Goal: Information Seeking & Learning: Check status

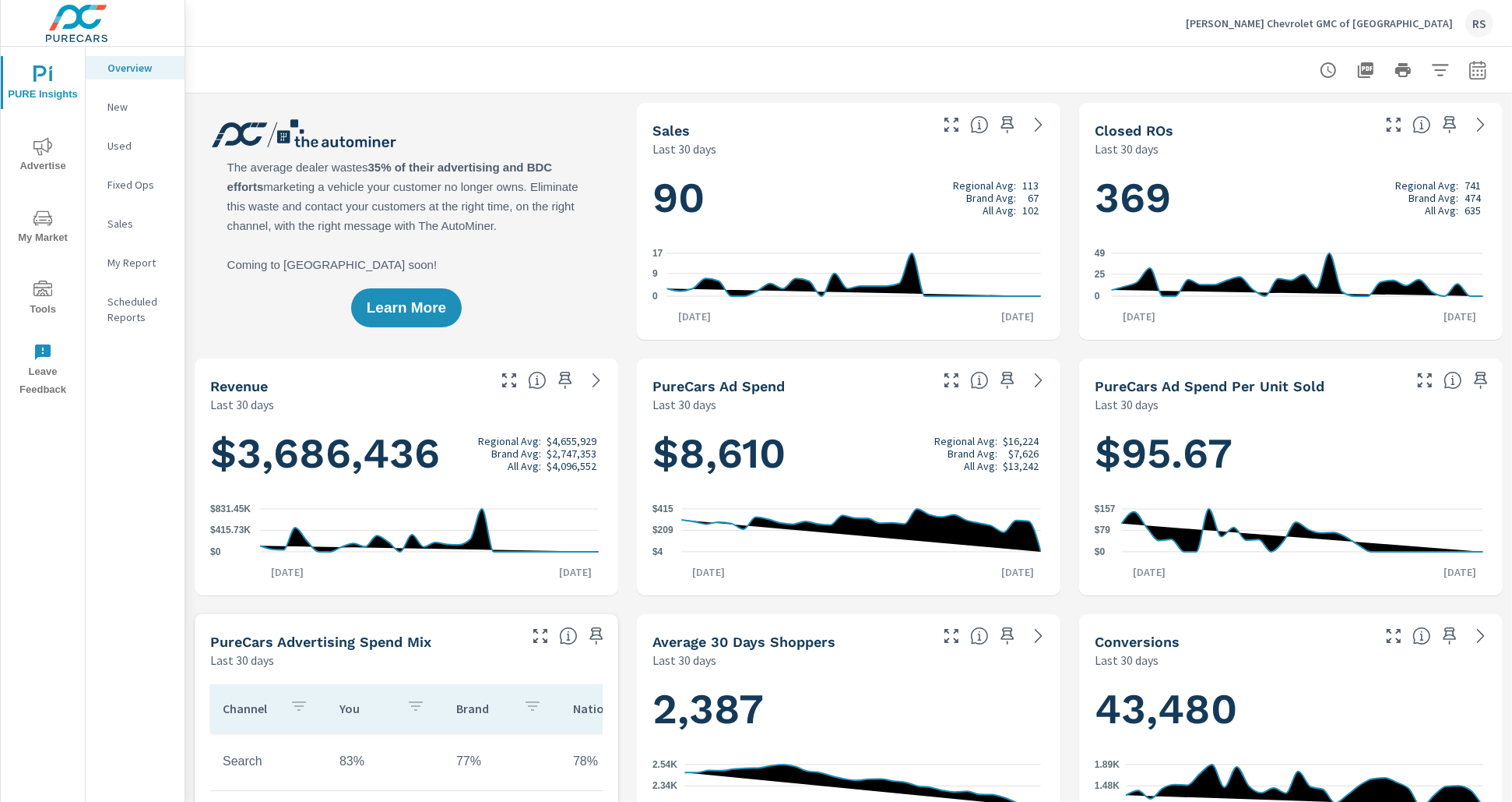
click at [53, 151] on span "Advertise" at bounding box center [42, 156] width 74 height 38
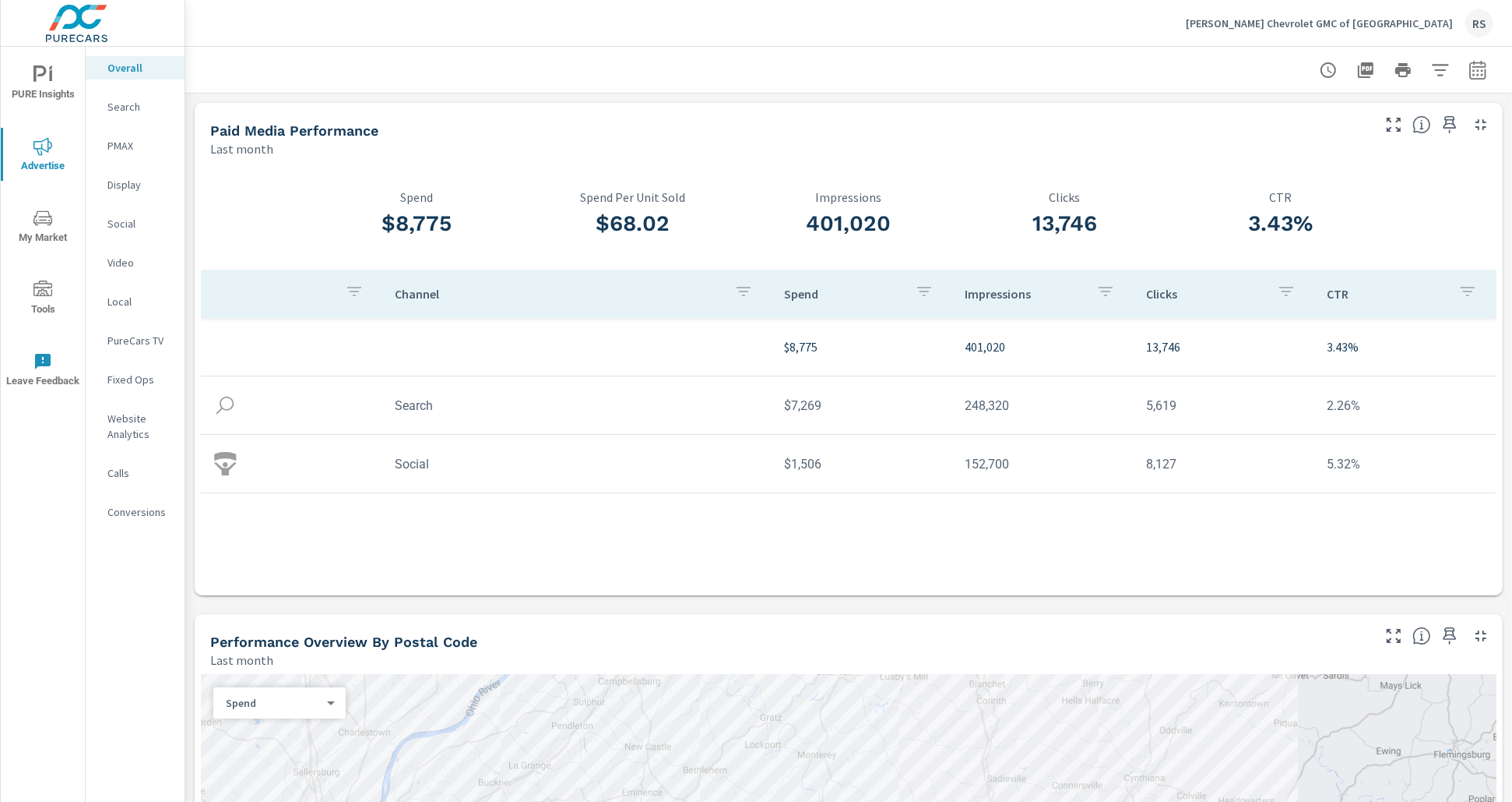
click at [1469, 73] on icon "button" at bounding box center [1477, 68] width 16 height 19
select select "Last month"
click at [1320, 177] on p "+ Add comparison" at bounding box center [1356, 176] width 199 height 19
select select "Previous period"
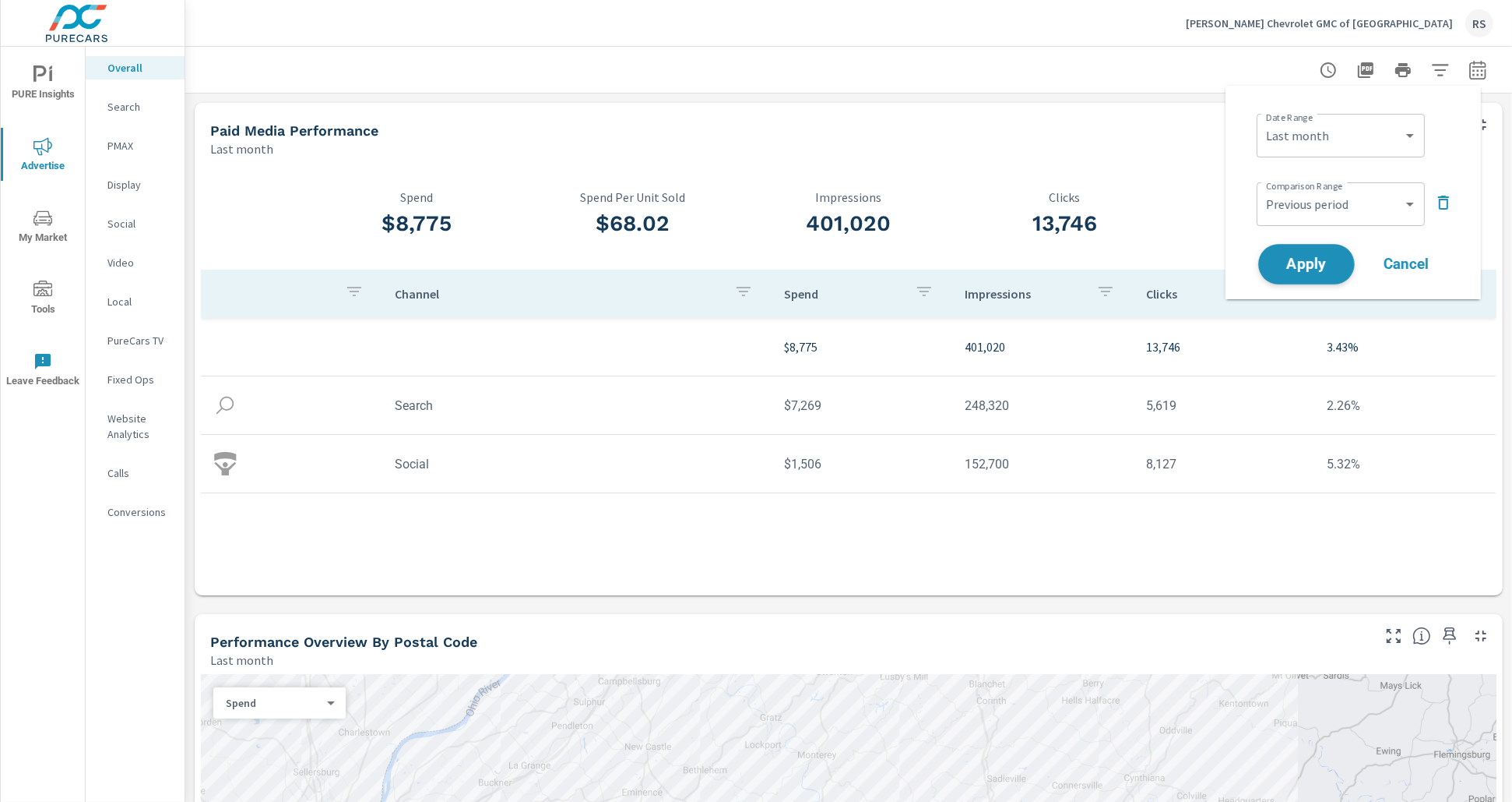
click at [1312, 265] on span "Apply" at bounding box center [1307, 264] width 63 height 15
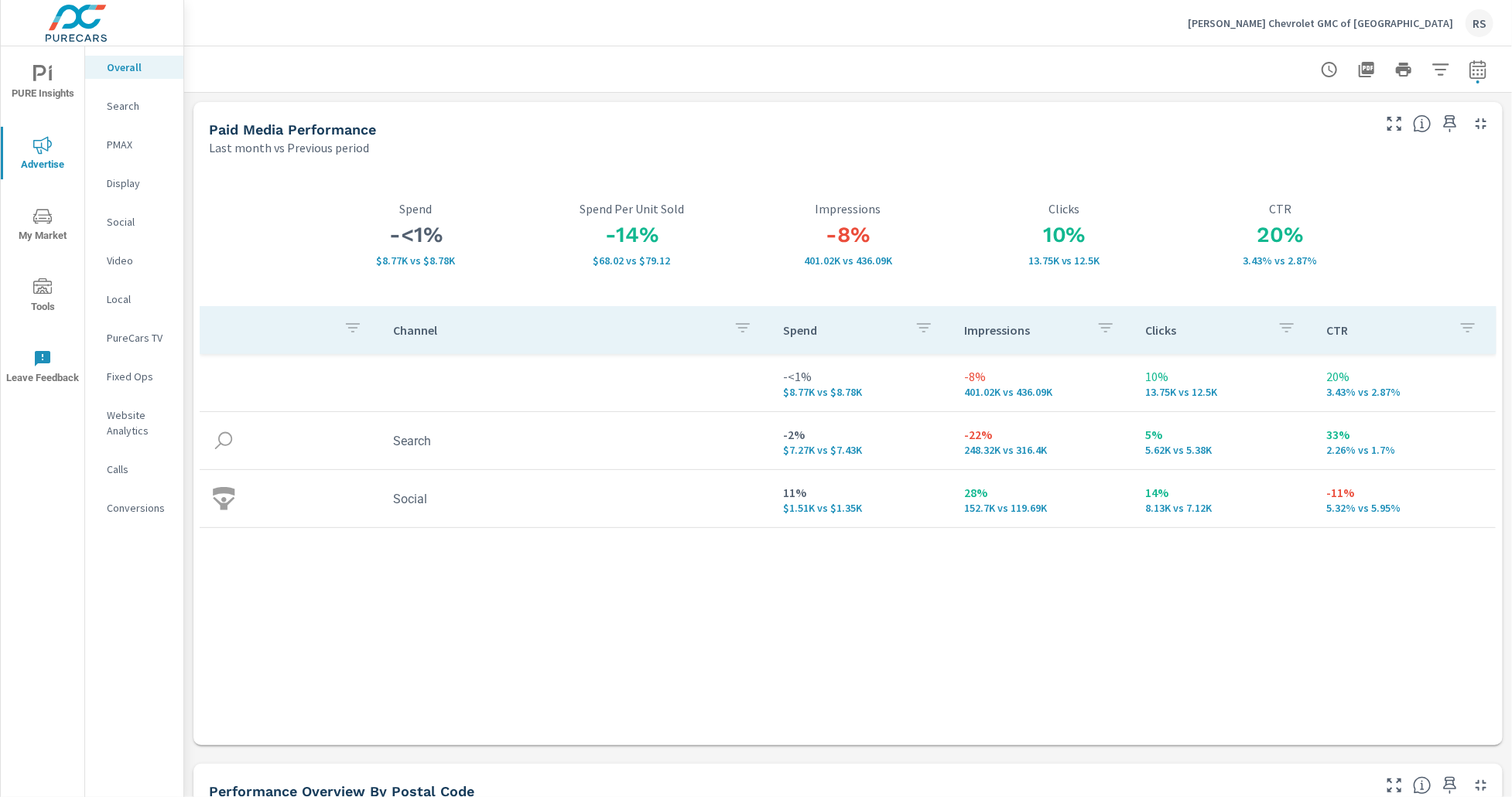
click at [1420, 634] on div "Channel Spend Impressions Clicks CTR -<1% $8.77K vs $8.78K -8% 401.02K vs 436.0…" at bounding box center [847, 510] width 1296 height 409
